Goal: Transaction & Acquisition: Purchase product/service

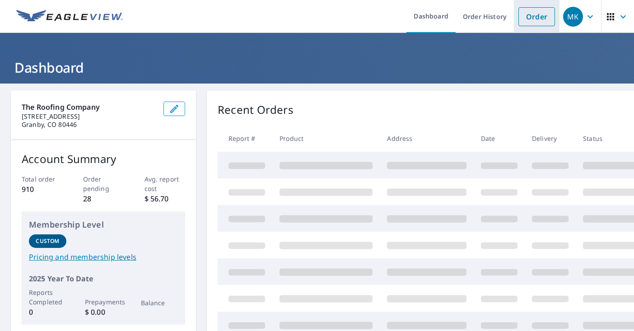
click at [533, 20] on link "Order" at bounding box center [537, 16] width 37 height 19
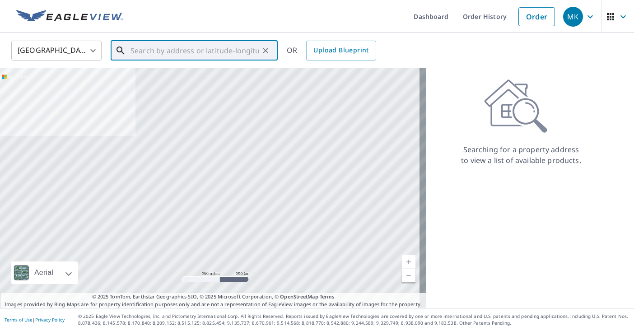
click at [175, 51] on input "text" at bounding box center [195, 50] width 129 height 25
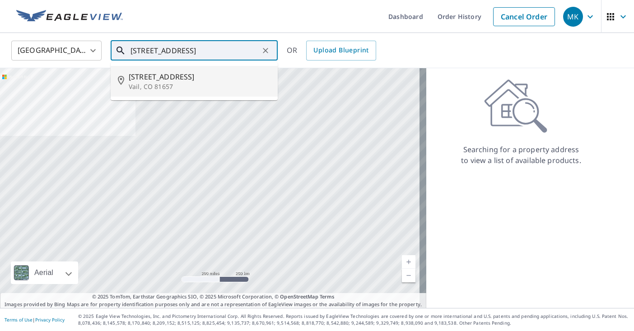
click at [148, 75] on span "[STREET_ADDRESS]" at bounding box center [200, 76] width 142 height 11
type input "[STREET_ADDRESS][PERSON_NAME]"
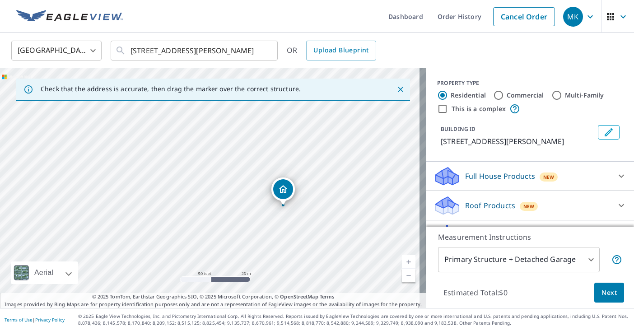
drag, startPoint x: 282, startPoint y: 230, endPoint x: 280, endPoint y: 188, distance: 42.1
click at [447, 200] on icon at bounding box center [447, 205] width 27 height 21
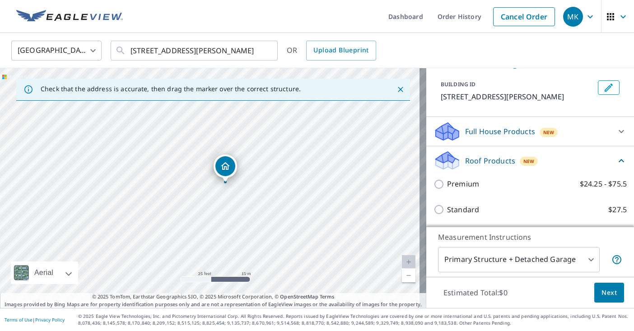
scroll to position [45, 0]
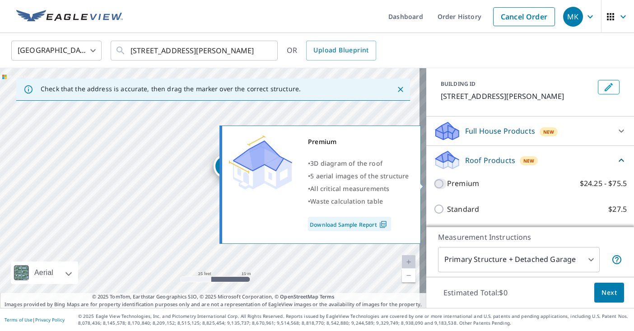
click at [434, 183] on input "Premium $24.25 - $75.5" at bounding box center [441, 183] width 14 height 11
checkbox input "true"
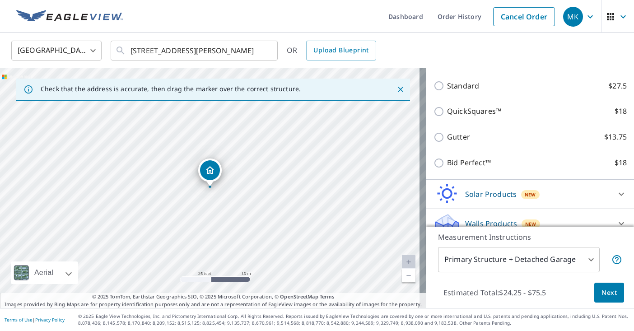
scroll to position [214, 0]
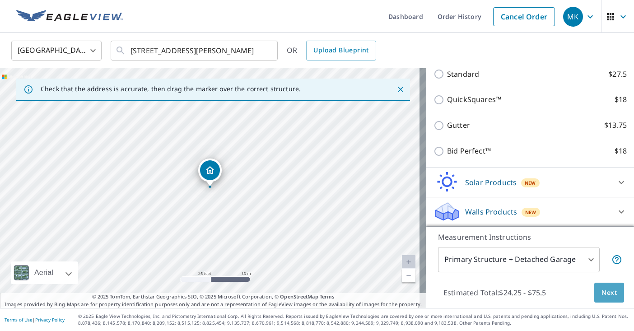
click at [605, 291] on span "Next" at bounding box center [609, 292] width 15 height 11
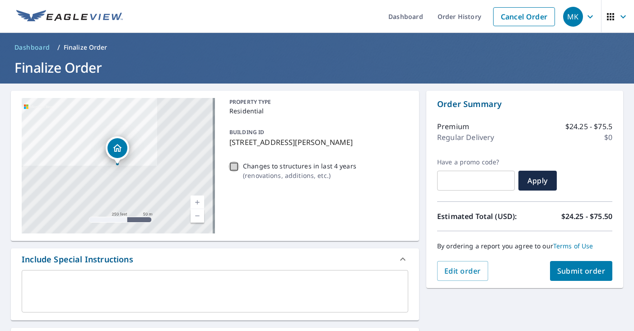
click at [234, 166] on input "Changes to structures in last 4 years ( renovations, additions, etc. )" at bounding box center [234, 166] width 11 height 11
checkbox input "true"
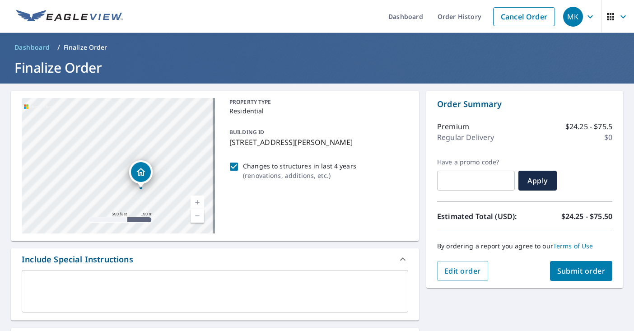
click at [158, 264] on div "Include Special Instructions" at bounding box center [207, 259] width 370 height 12
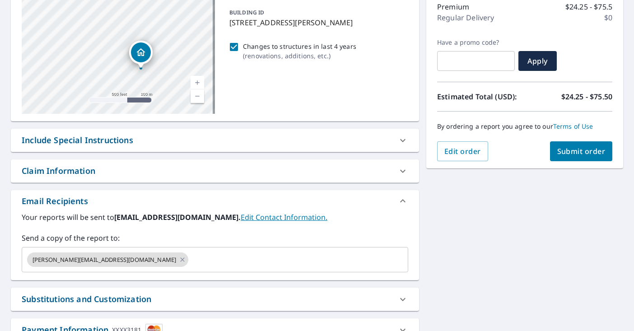
scroll to position [136, 0]
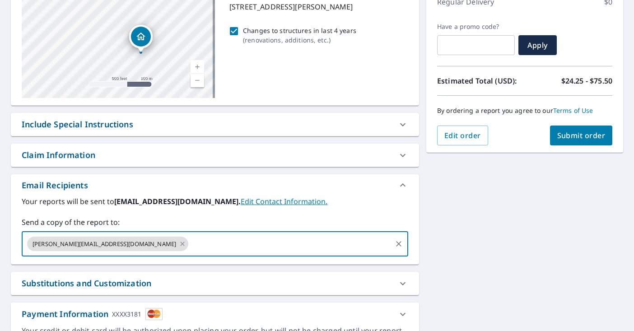
click at [190, 245] on input "text" at bounding box center [290, 243] width 201 height 17
type input ";[EMAIL_ADDRESS][DOMAIN_NAME]"
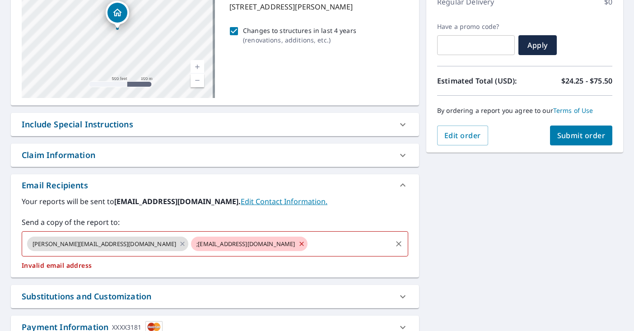
click at [191, 244] on span ";[EMAIL_ADDRESS][DOMAIN_NAME]" at bounding box center [245, 244] width 109 height 9
click at [191, 245] on span ";[EMAIL_ADDRESS][DOMAIN_NAME]" at bounding box center [245, 244] width 109 height 9
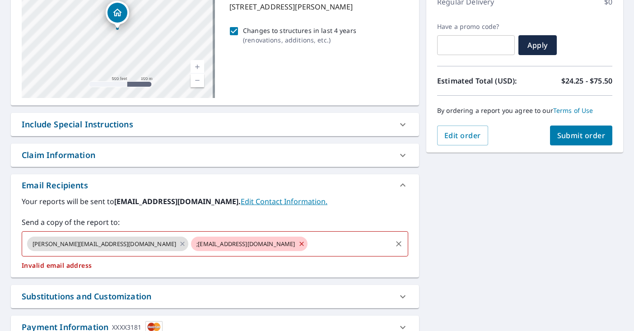
click at [191, 243] on span ";[EMAIL_ADDRESS][DOMAIN_NAME]" at bounding box center [245, 244] width 109 height 9
drag, startPoint x: 131, startPoint y: 243, endPoint x: 137, endPoint y: 246, distance: 6.5
click at [191, 246] on span ";[EMAIL_ADDRESS][DOMAIN_NAME]" at bounding box center [245, 244] width 109 height 9
click at [300, 245] on icon at bounding box center [302, 244] width 4 height 4
checkbox input "true"
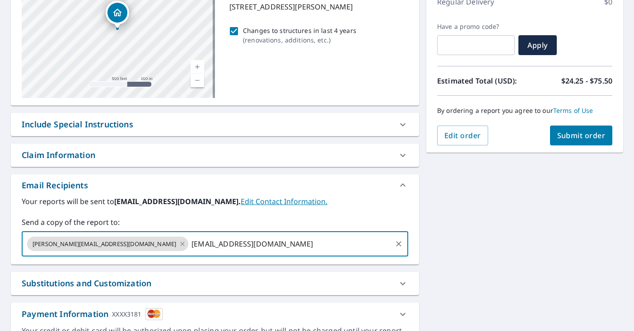
type input "[EMAIL_ADDRESS][DOMAIN_NAME]"
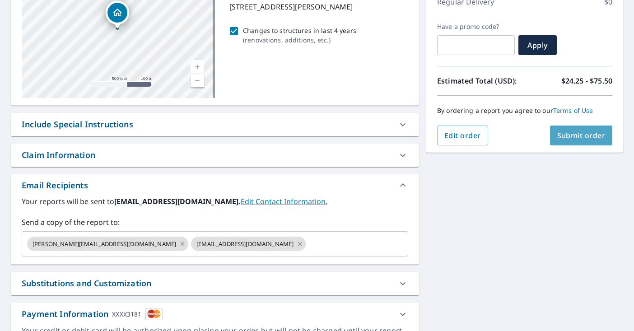
click at [567, 136] on span "Submit order" at bounding box center [582, 136] width 48 height 10
checkbox input "true"
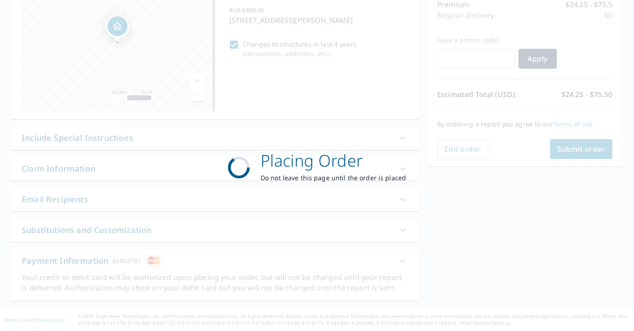
scroll to position [122, 0]
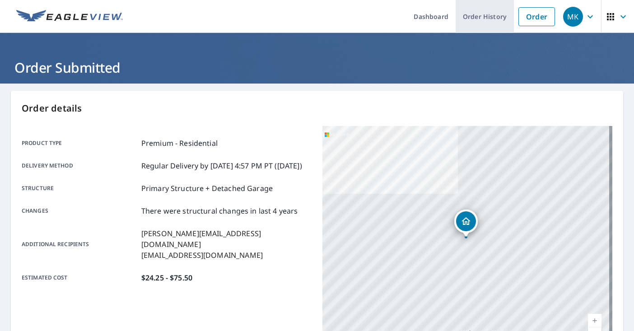
click at [471, 14] on link "Order History" at bounding box center [485, 16] width 58 height 33
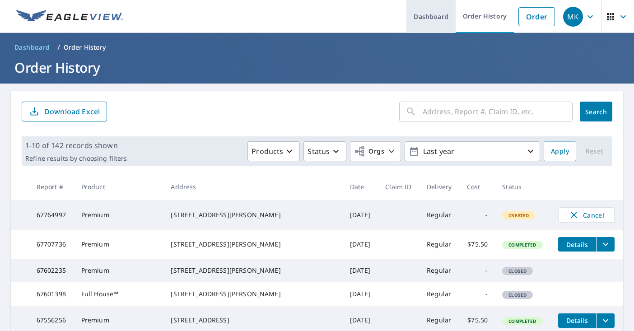
click at [430, 19] on link "Dashboard" at bounding box center [431, 16] width 49 height 33
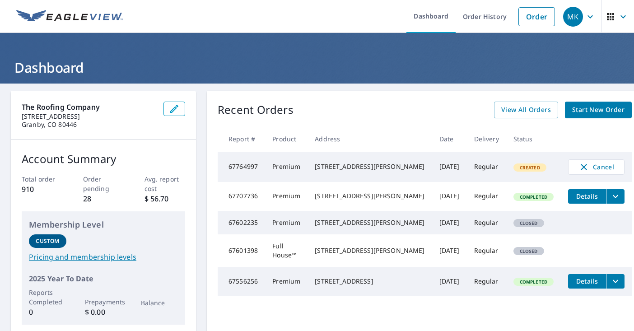
click at [588, 15] on icon "button" at bounding box center [590, 16] width 5 height 3
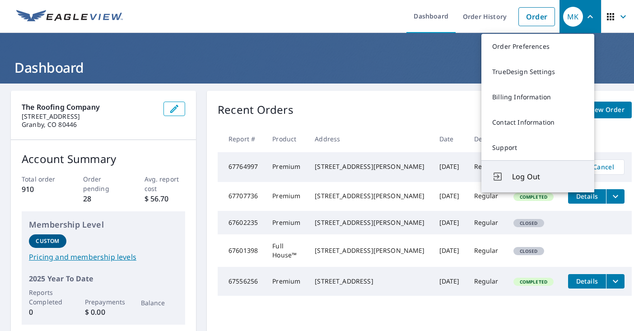
click at [516, 175] on span "Log Out" at bounding box center [547, 176] width 71 height 11
